Goal: Task Accomplishment & Management: Use online tool/utility

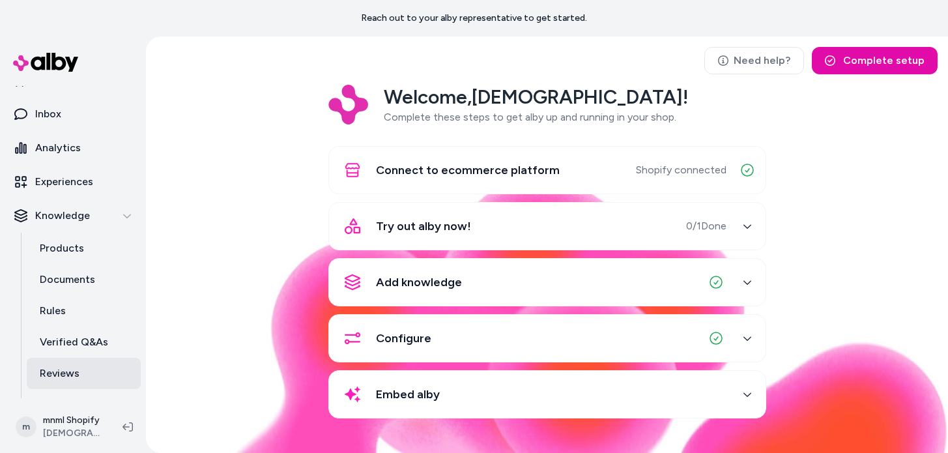
scroll to position [111, 0]
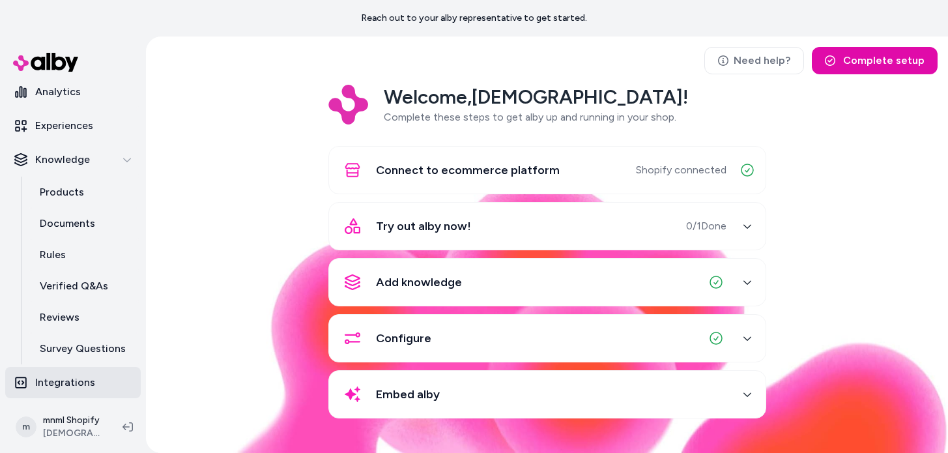
click at [94, 375] on link "Integrations" at bounding box center [73, 382] width 136 height 31
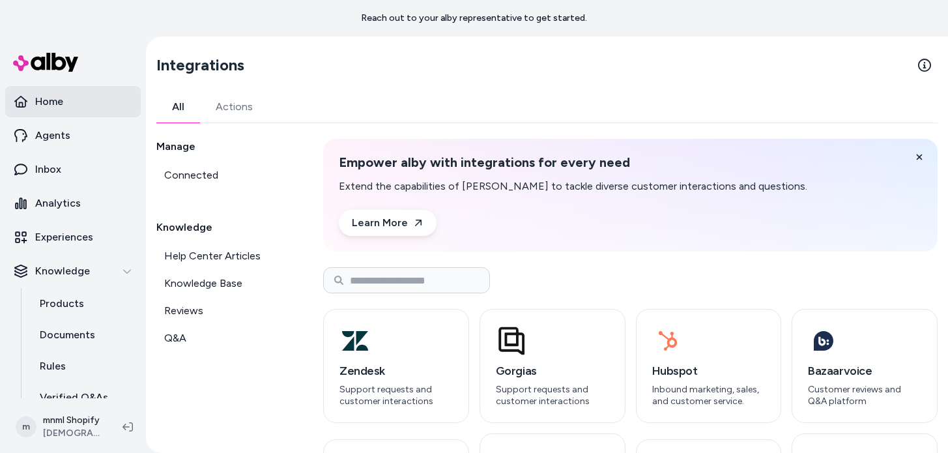
click at [88, 102] on link "Home" at bounding box center [73, 101] width 136 height 31
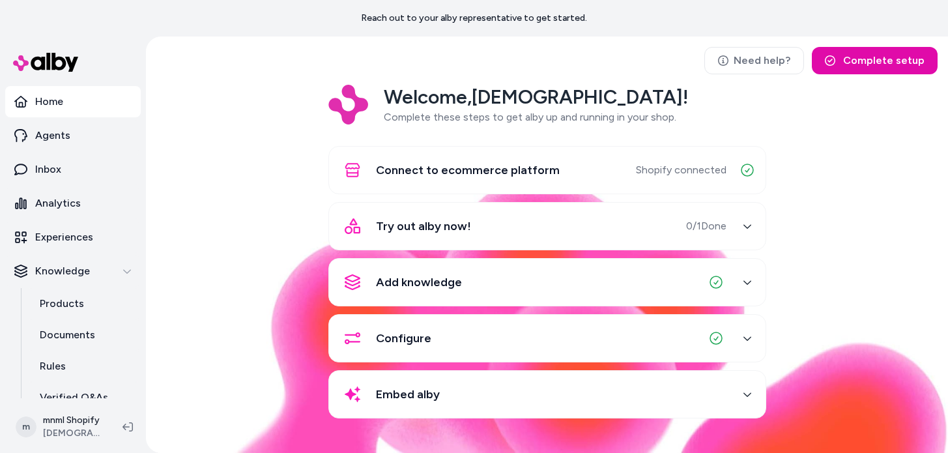
click at [746, 338] on icon "button" at bounding box center [747, 338] width 9 height 9
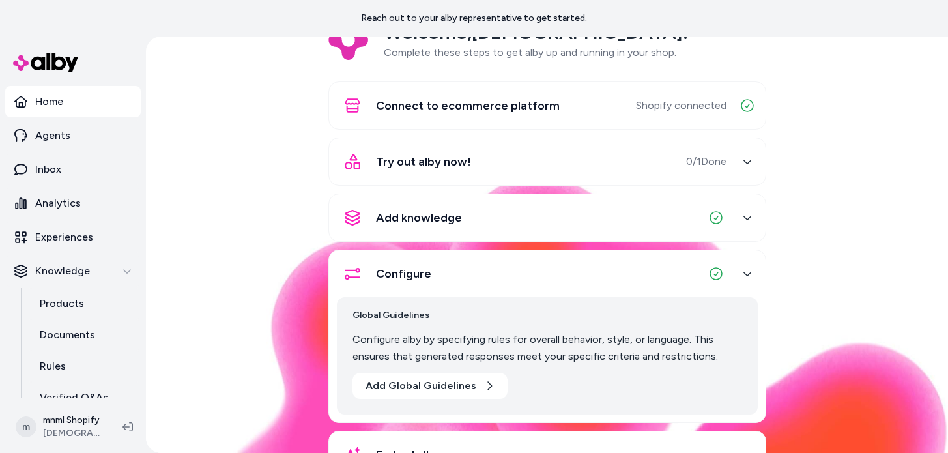
scroll to position [119, 0]
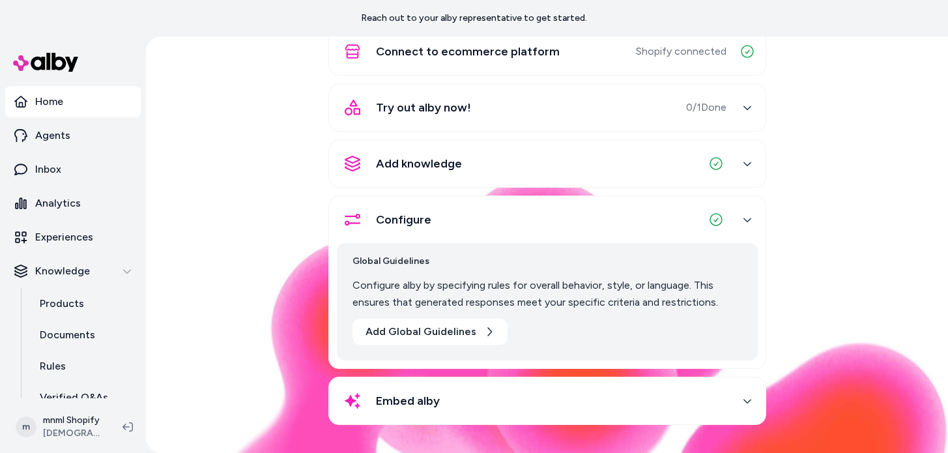
click at [505, 397] on div "Embed alby" at bounding box center [532, 400] width 390 height 31
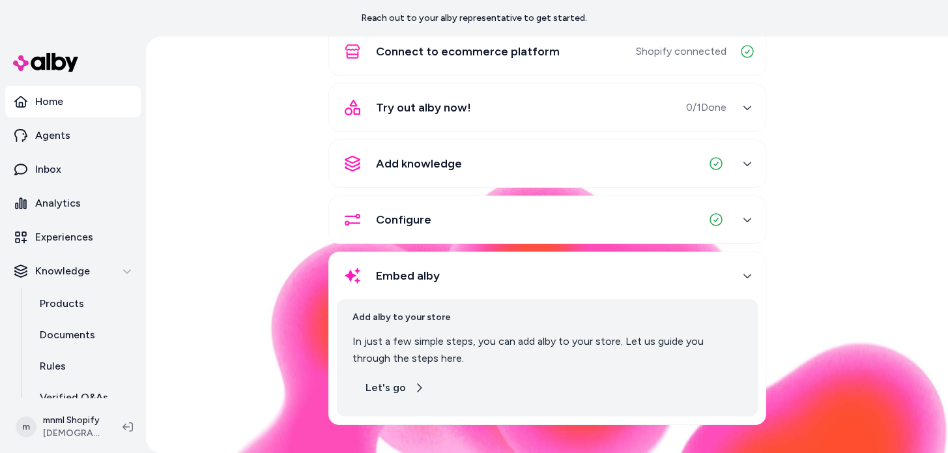
click at [392, 383] on button "Let's go" at bounding box center [395, 388] width 85 height 26
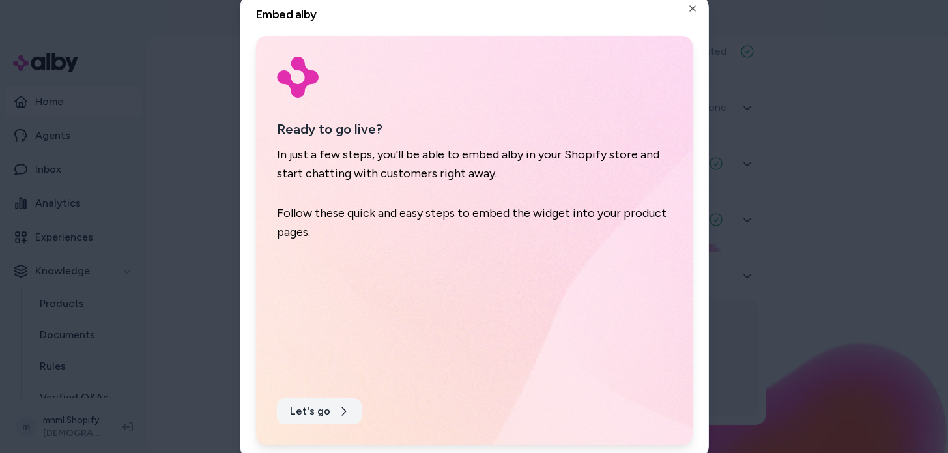
click at [324, 408] on button "Let's go" at bounding box center [319, 411] width 85 height 26
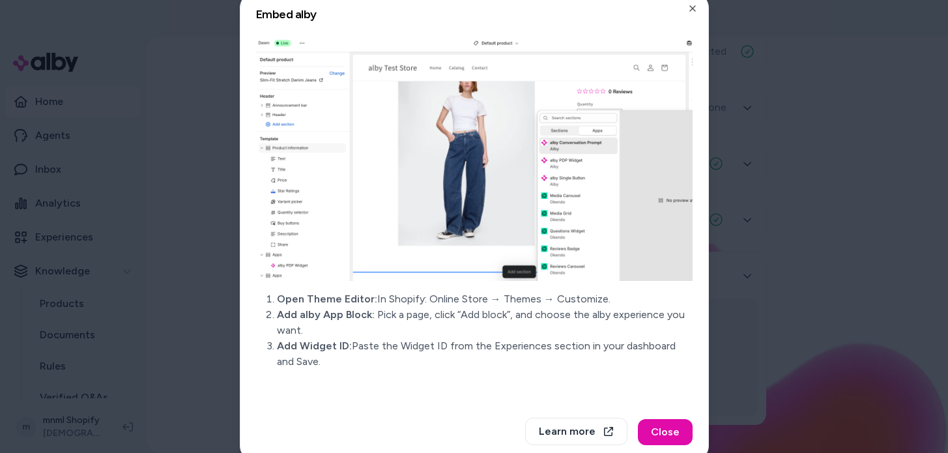
click at [775, 358] on div at bounding box center [474, 226] width 948 height 453
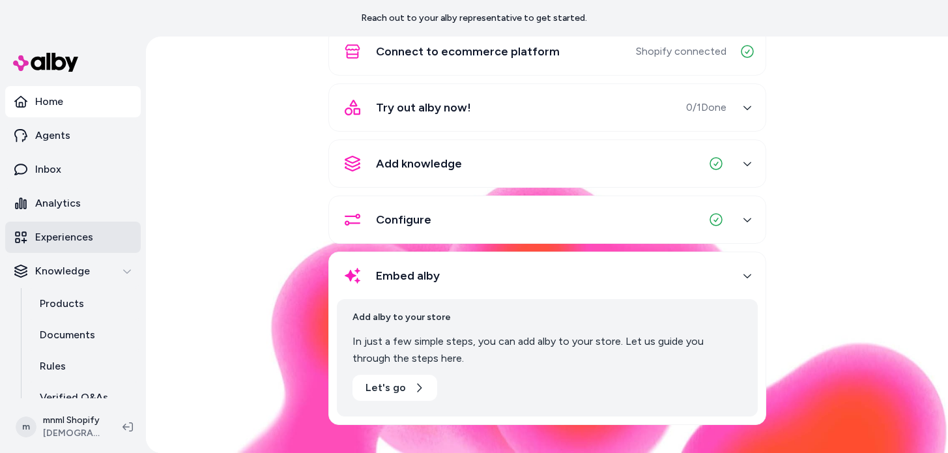
click at [69, 239] on p "Experiences" at bounding box center [64, 237] width 58 height 16
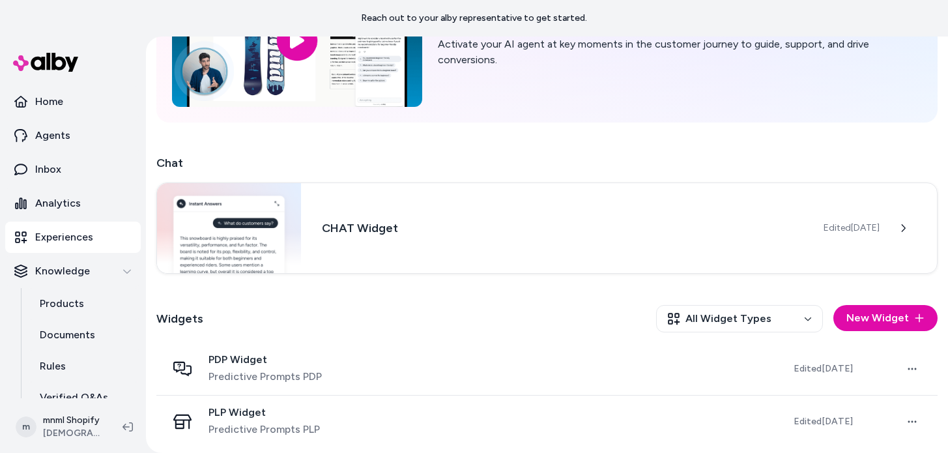
scroll to position [138, 0]
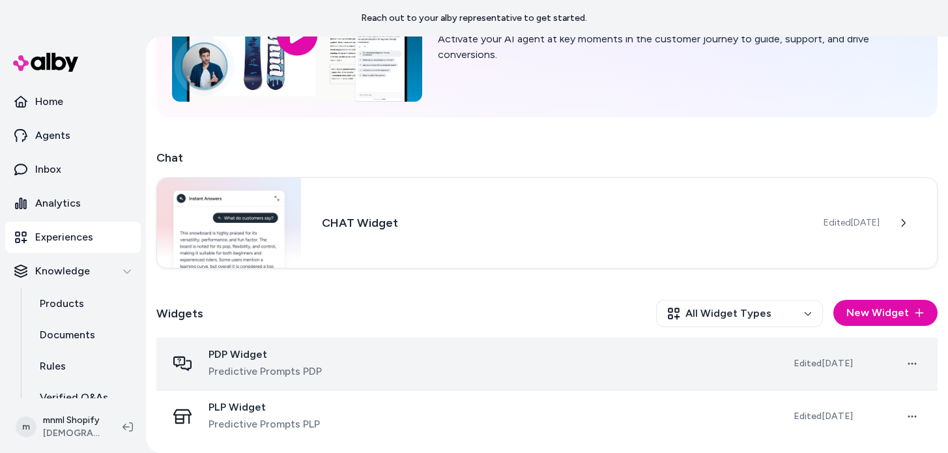
click at [522, 364] on div "PDP Widget Predictive Prompts PDP" at bounding box center [470, 363] width 606 height 31
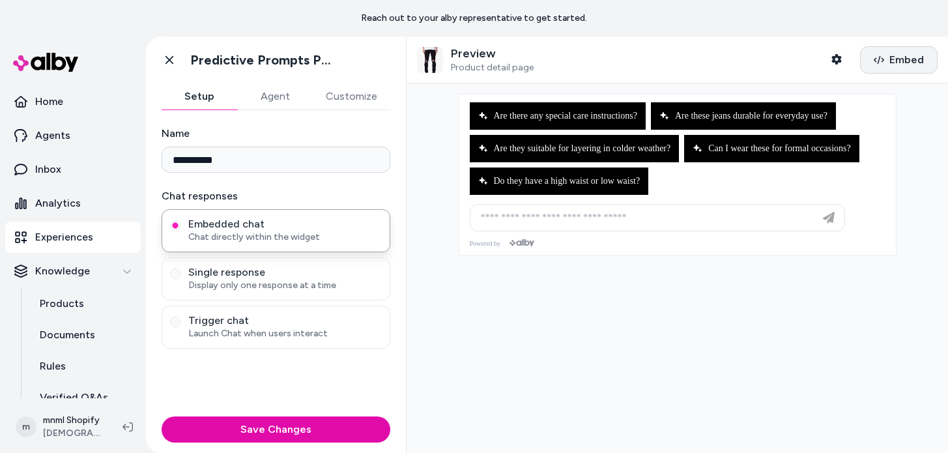
click at [865, 56] on button "Embed" at bounding box center [899, 59] width 78 height 27
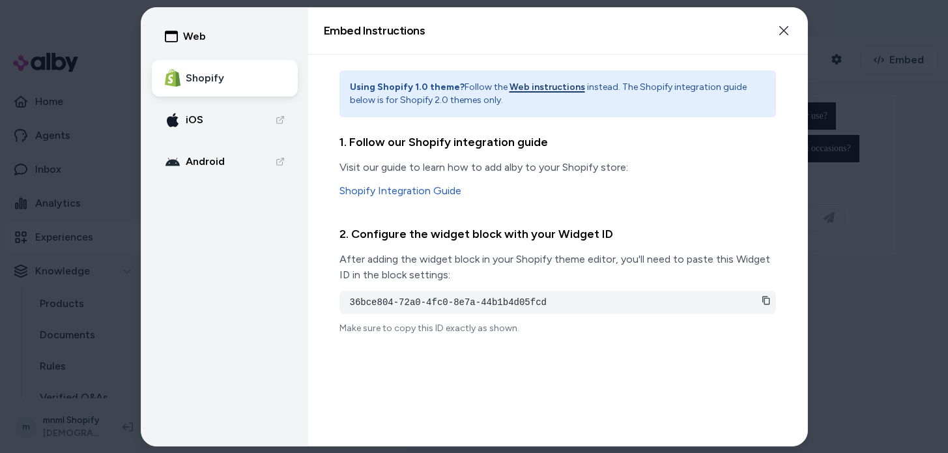
click at [697, 287] on div "2. Configure the widget block with your Widget ID After adding the widget block…" at bounding box center [557, 280] width 437 height 110
click at [779, 298] on div "Using Shopify 1.0 theme? Follow the Web instructions instead. The Shopify integ…" at bounding box center [557, 250] width 499 height 391
click at [768, 300] on icon at bounding box center [766, 300] width 9 height 9
